Goal: Navigation & Orientation: Find specific page/section

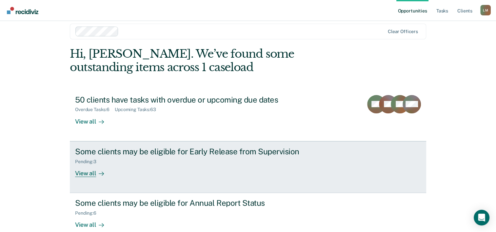
scroll to position [20, 0]
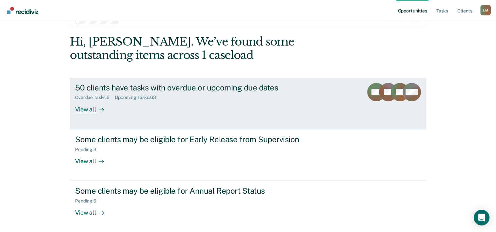
click at [90, 112] on div "View all" at bounding box center [93, 106] width 37 height 13
